Goal: Check status: Check status

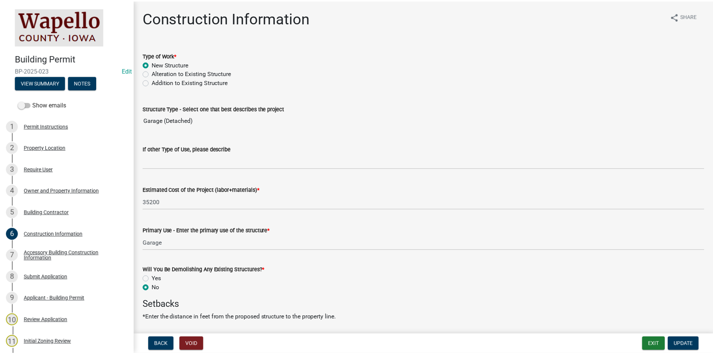
scroll to position [75, 0]
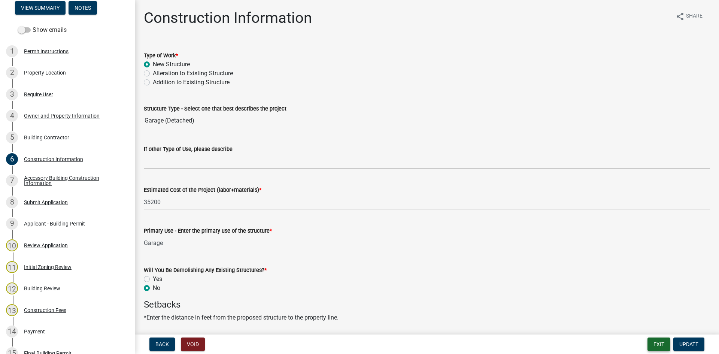
click at [655, 342] on button "Exit" at bounding box center [658, 343] width 23 height 13
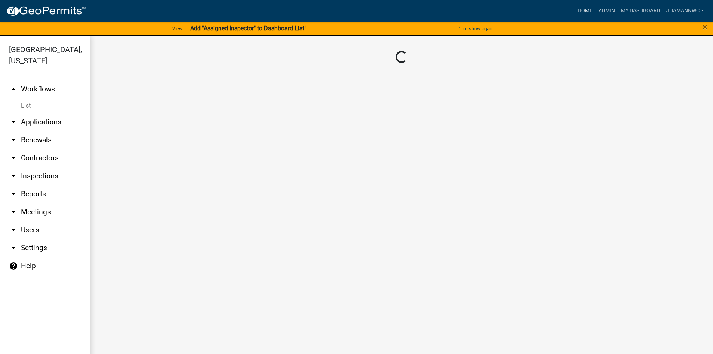
click at [583, 8] on link "Home" at bounding box center [585, 11] width 21 height 14
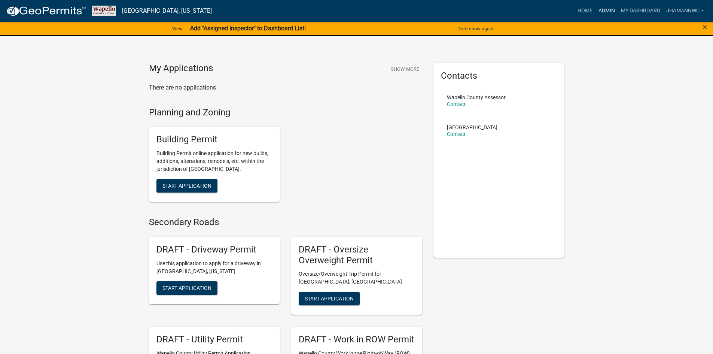
click at [608, 8] on link "Admin" at bounding box center [607, 11] width 22 height 14
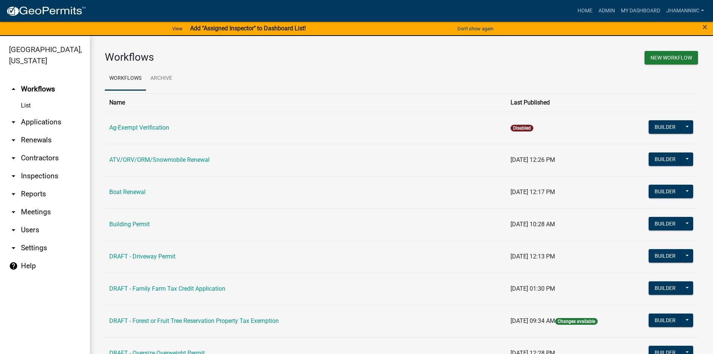
click at [125, 218] on td "Building Permit" at bounding box center [305, 224] width 401 height 32
click at [127, 223] on link "Building Permit" at bounding box center [129, 224] width 40 height 7
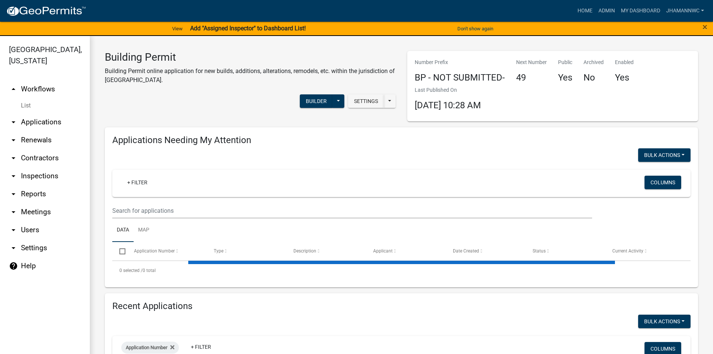
select select "3: 100"
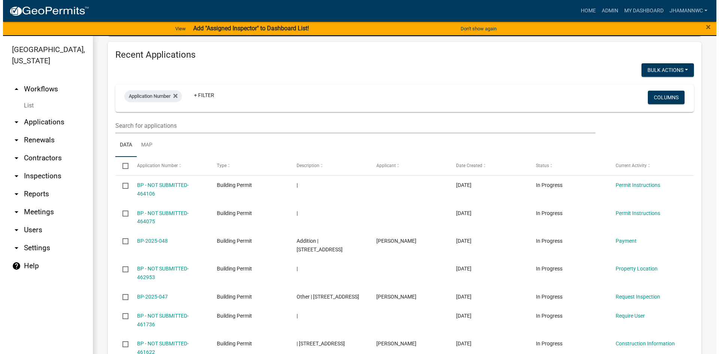
scroll to position [449, 0]
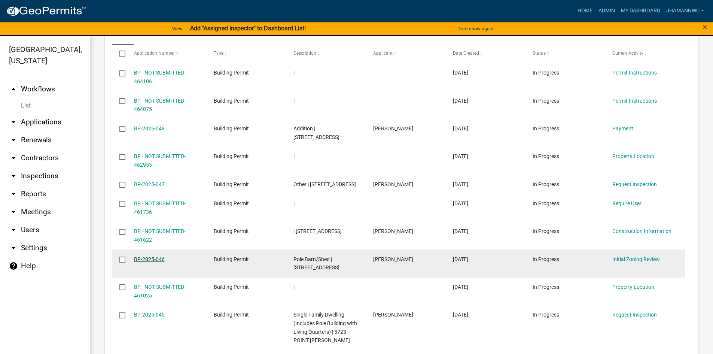
click at [154, 258] on link "BP-2025-046" at bounding box center [149, 259] width 31 height 6
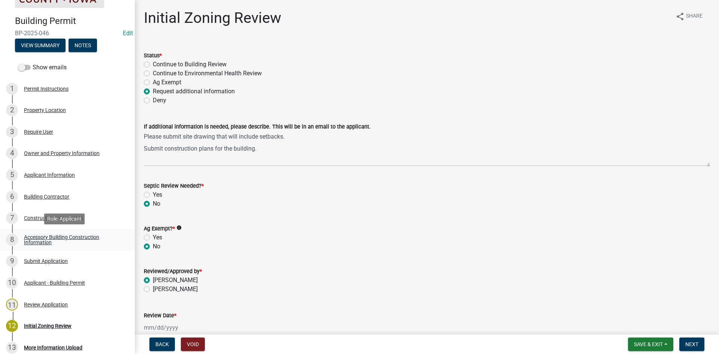
click at [63, 235] on div "Accessory Building Construction Information" at bounding box center [73, 239] width 99 height 10
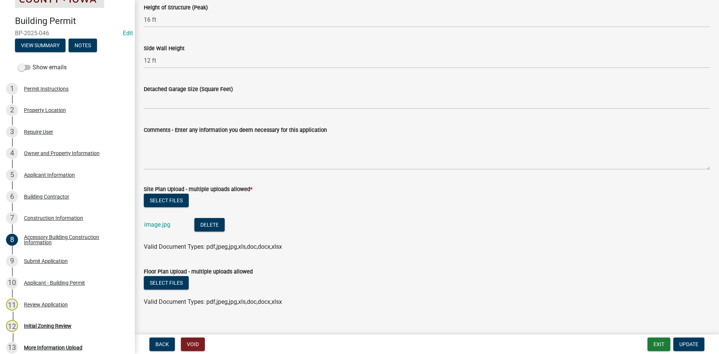
scroll to position [171, 0]
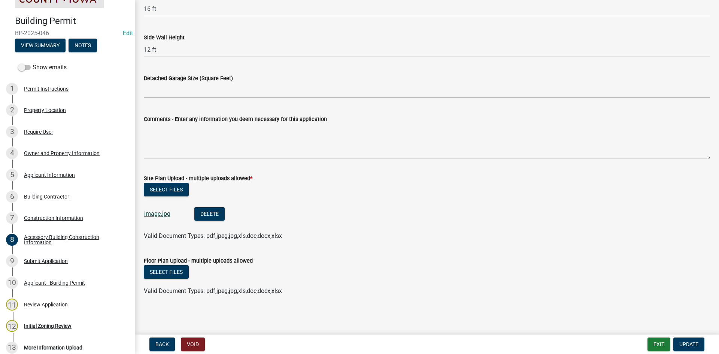
click at [157, 215] on link "image.jpg" at bounding box center [157, 213] width 26 height 7
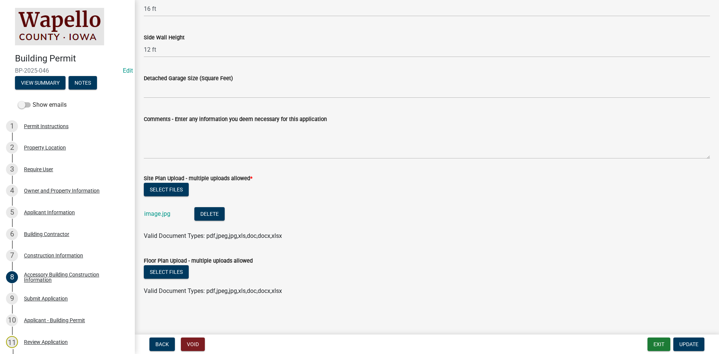
scroll to position [0, 0]
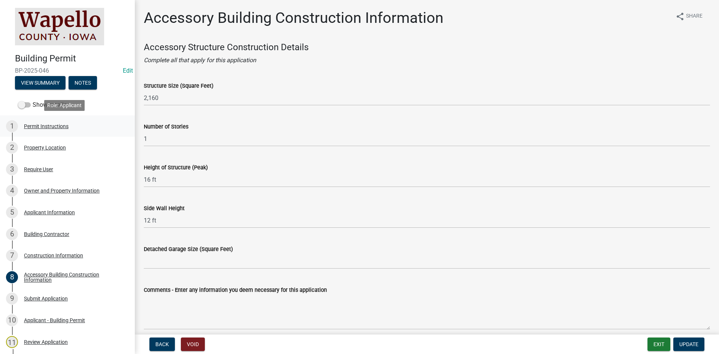
click at [38, 128] on div "Permit Instructions" at bounding box center [46, 126] width 45 height 5
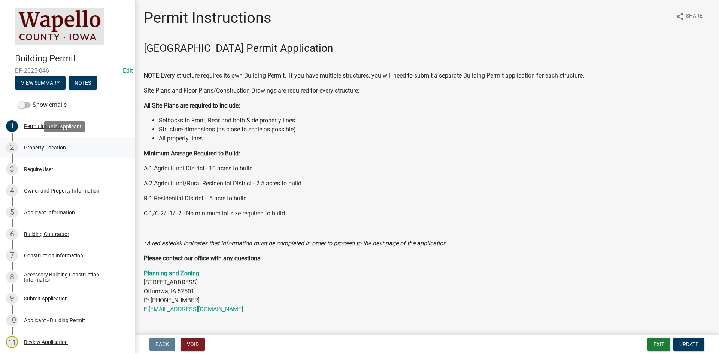
click at [45, 149] on div "Property Location" at bounding box center [45, 147] width 42 height 5
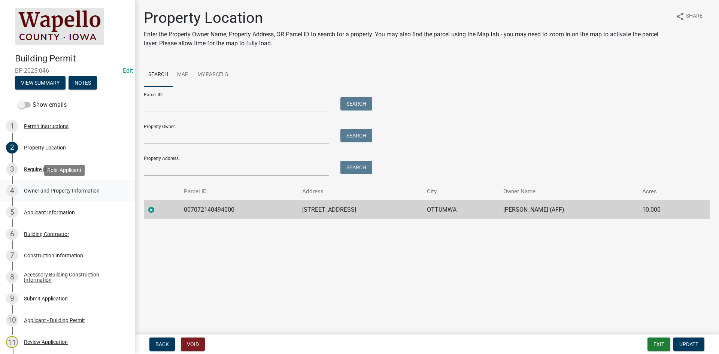
click at [55, 189] on div "Owner and Property Information" at bounding box center [62, 190] width 76 height 5
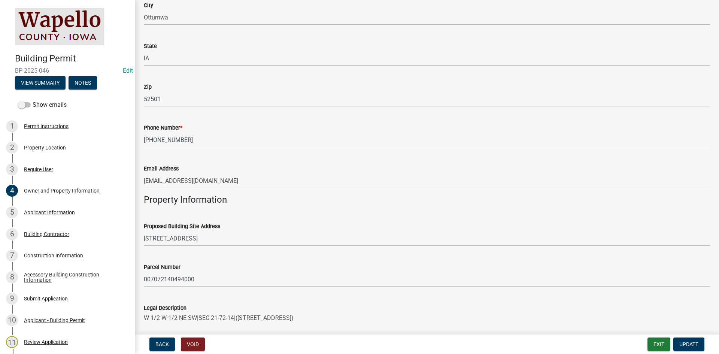
scroll to position [300, 0]
